Goal: Information Seeking & Learning: Learn about a topic

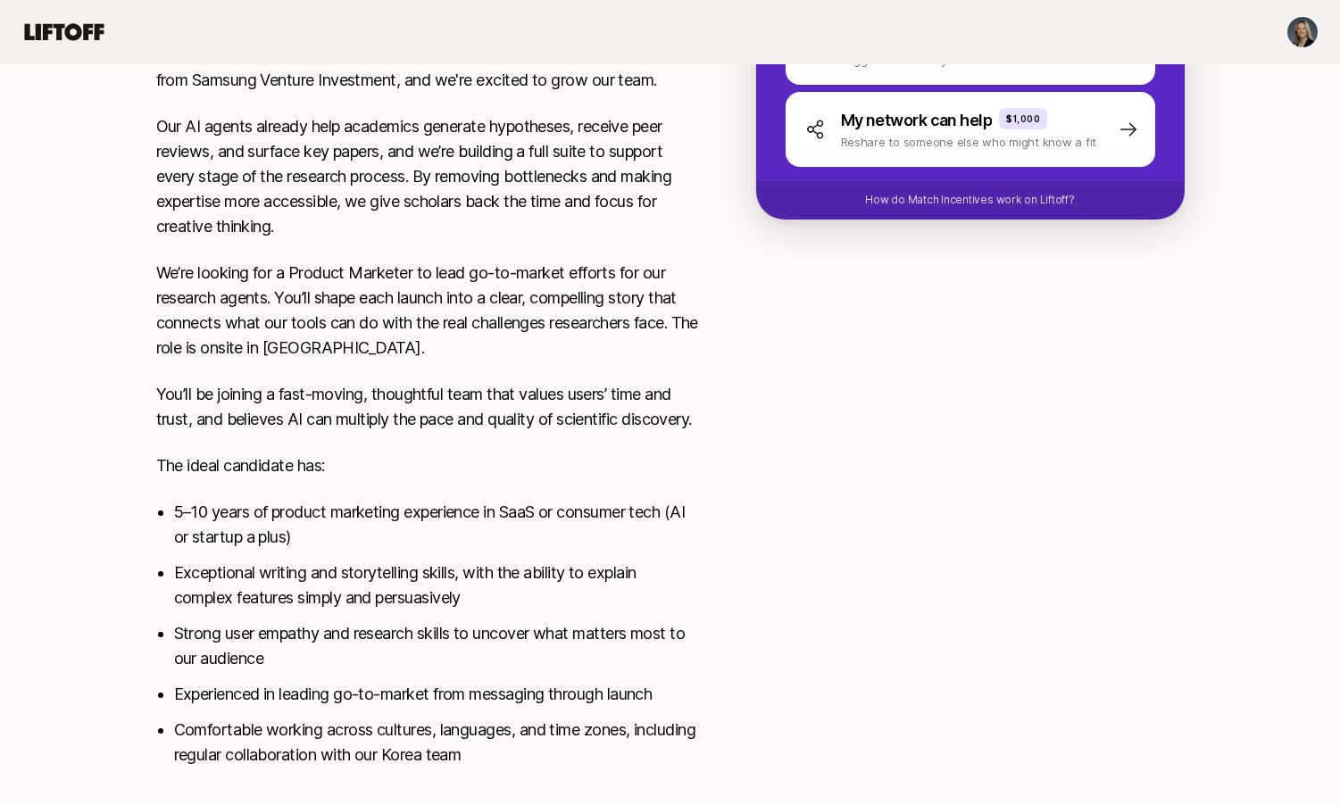
scroll to position [677, 0]
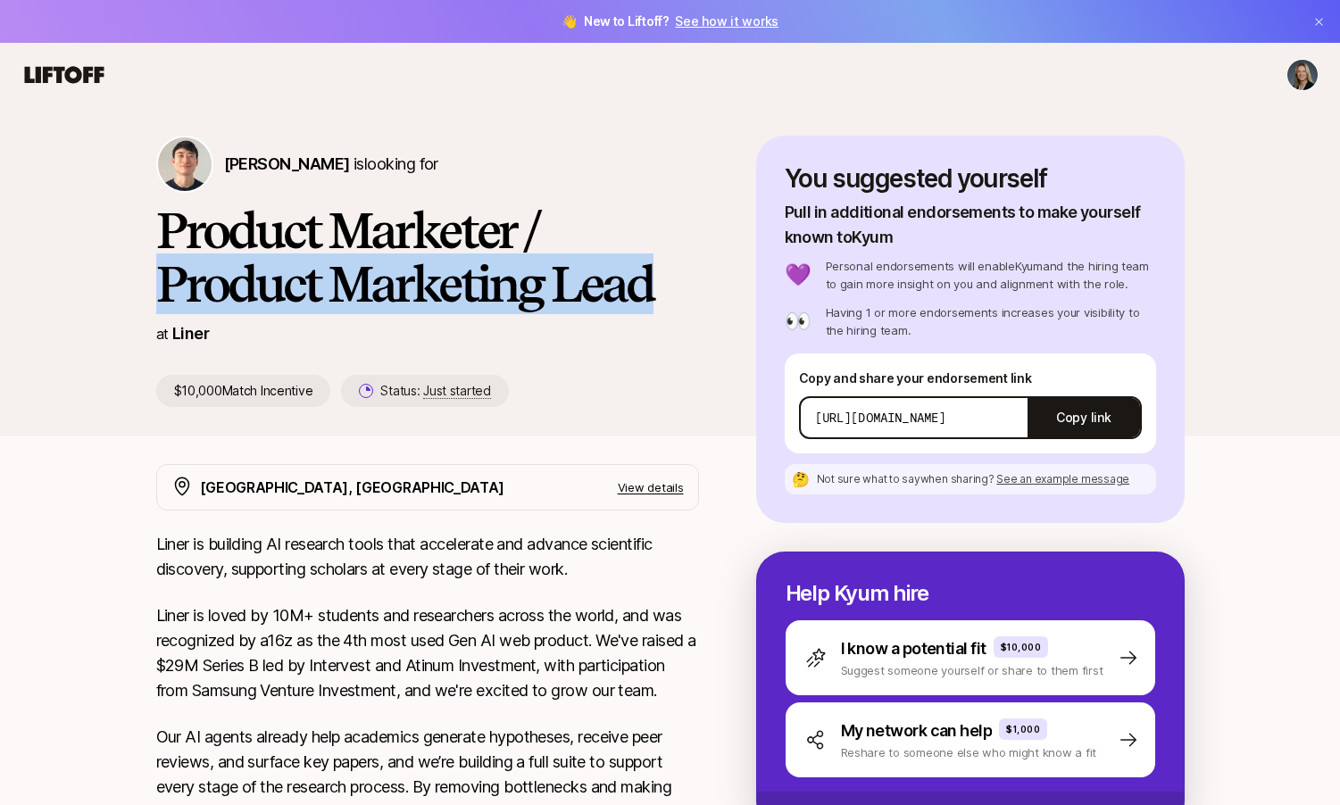
drag, startPoint x: 165, startPoint y: 286, endPoint x: 683, endPoint y: 303, distance: 518.1
click at [683, 303] on h1 "Product Marketer / Product Marketing Lead" at bounding box center [427, 257] width 543 height 107
copy h1 "Product Marketing Lead"
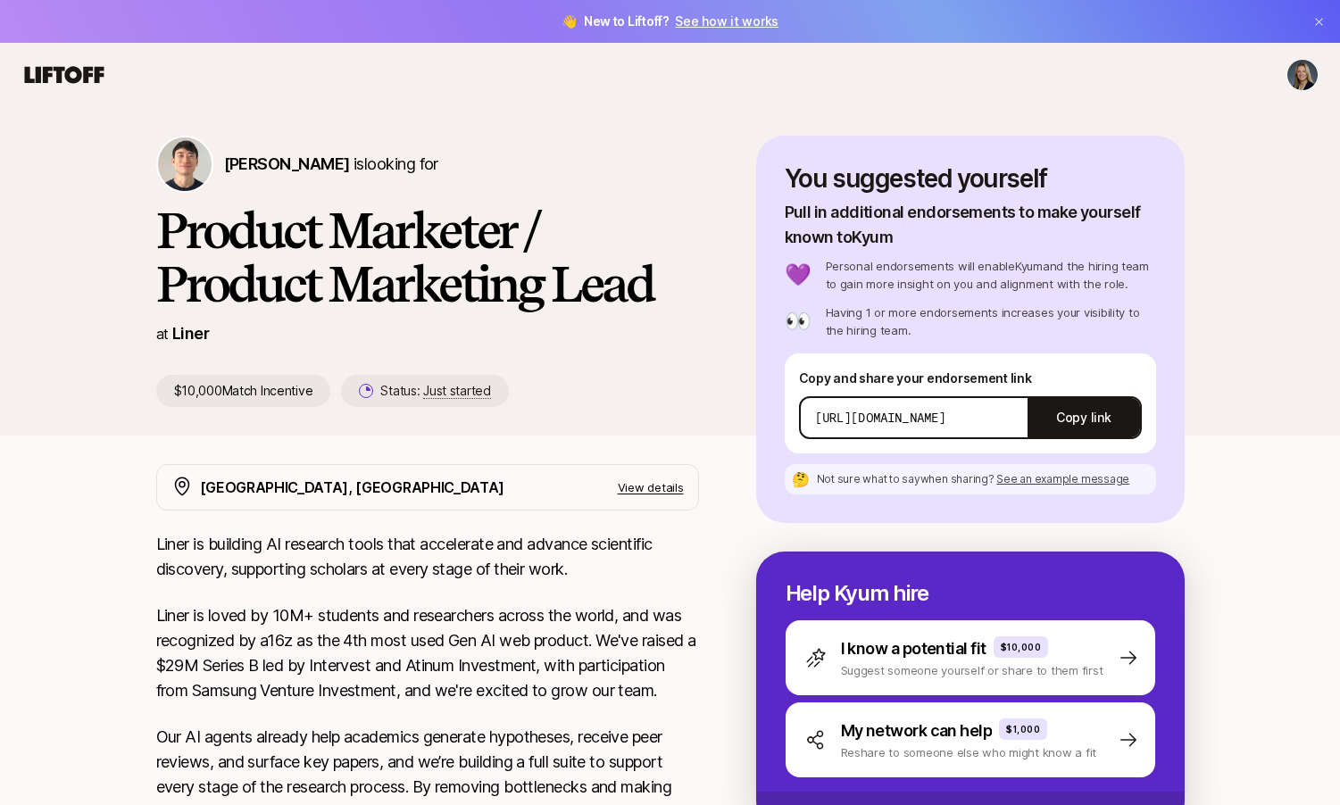
click at [538, 225] on h1 "Product Marketer / Product Marketing Lead" at bounding box center [427, 257] width 543 height 107
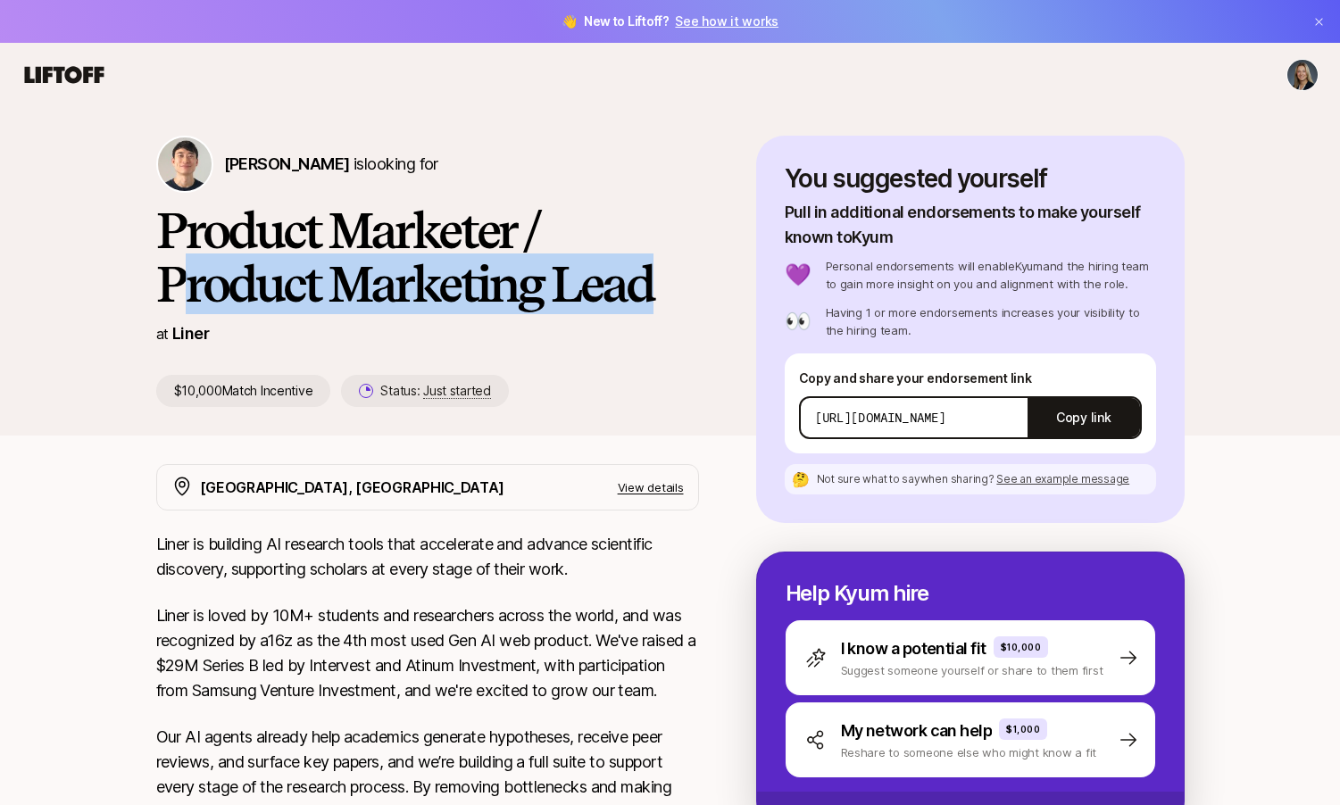
drag, startPoint x: 662, startPoint y: 296, endPoint x: 151, endPoint y: 292, distance: 510.7
click at [151, 292] on div "Kyum Kim is looking for Product Marketer / Product Marketing Lead at Liner $10,…" at bounding box center [670, 286] width 1071 height 300
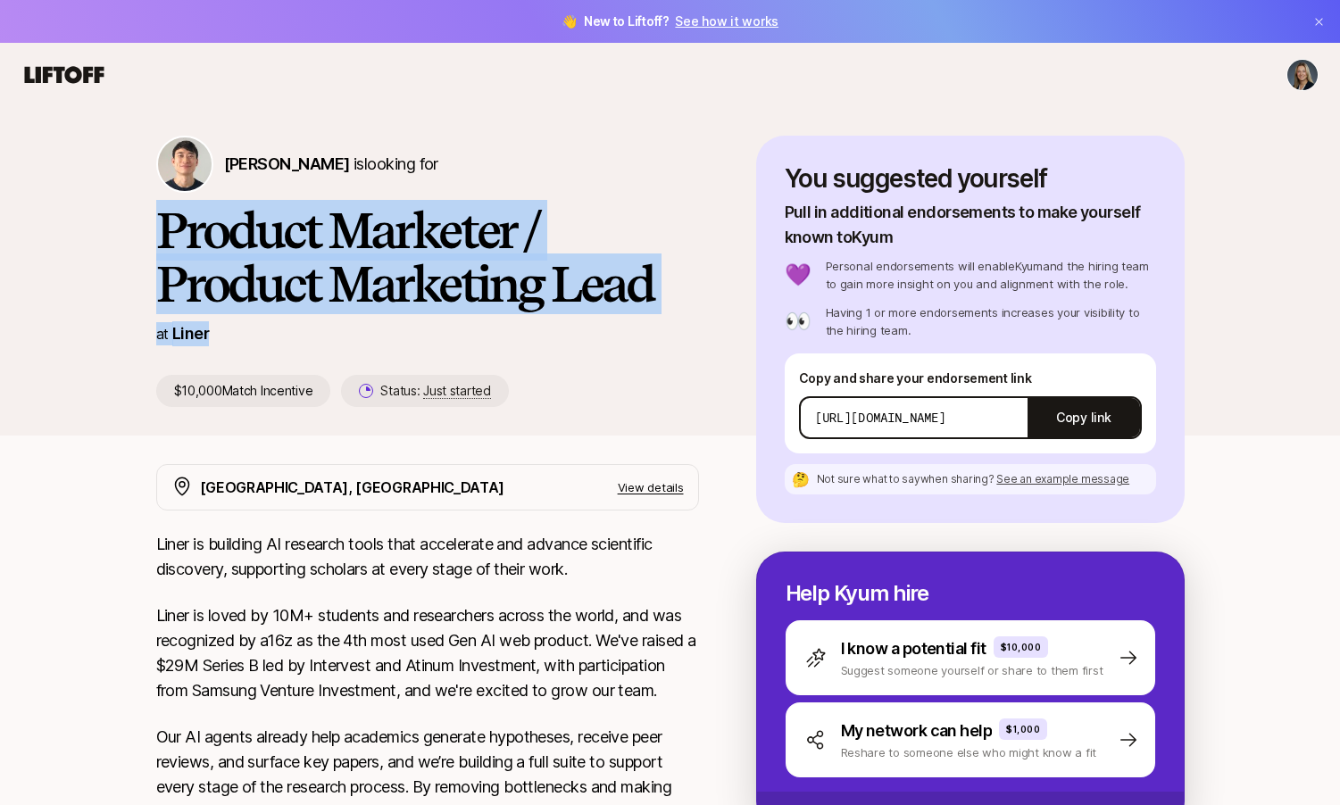
drag, startPoint x: 236, startPoint y: 346, endPoint x: 120, endPoint y: 222, distance: 169.9
click at [120, 222] on div "Kyum Kim is looking for Product Marketer / Product Marketing Lead at Liner $10,…" at bounding box center [670, 271] width 1340 height 329
copy div "Product Marketer / Product Marketing Lead at Liner"
